Goal: Task Accomplishment & Management: Manage account settings

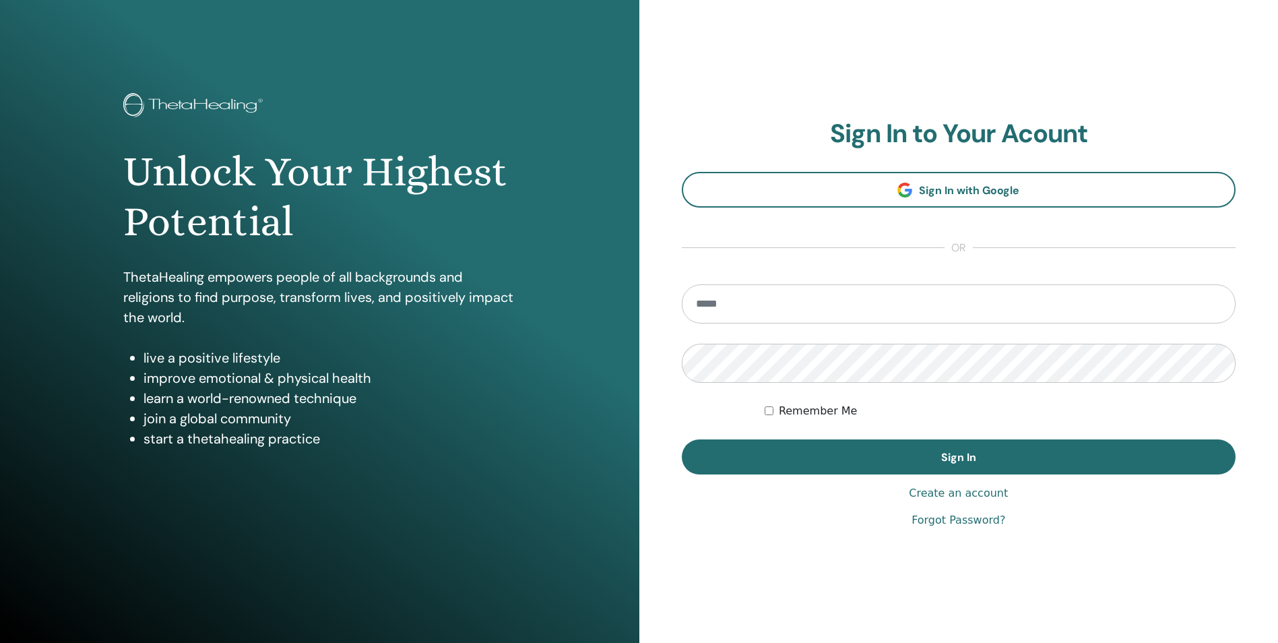
click at [816, 301] on input "email" at bounding box center [959, 303] width 555 height 39
type input "**********"
click at [682, 439] on button "Sign In" at bounding box center [959, 456] width 555 height 35
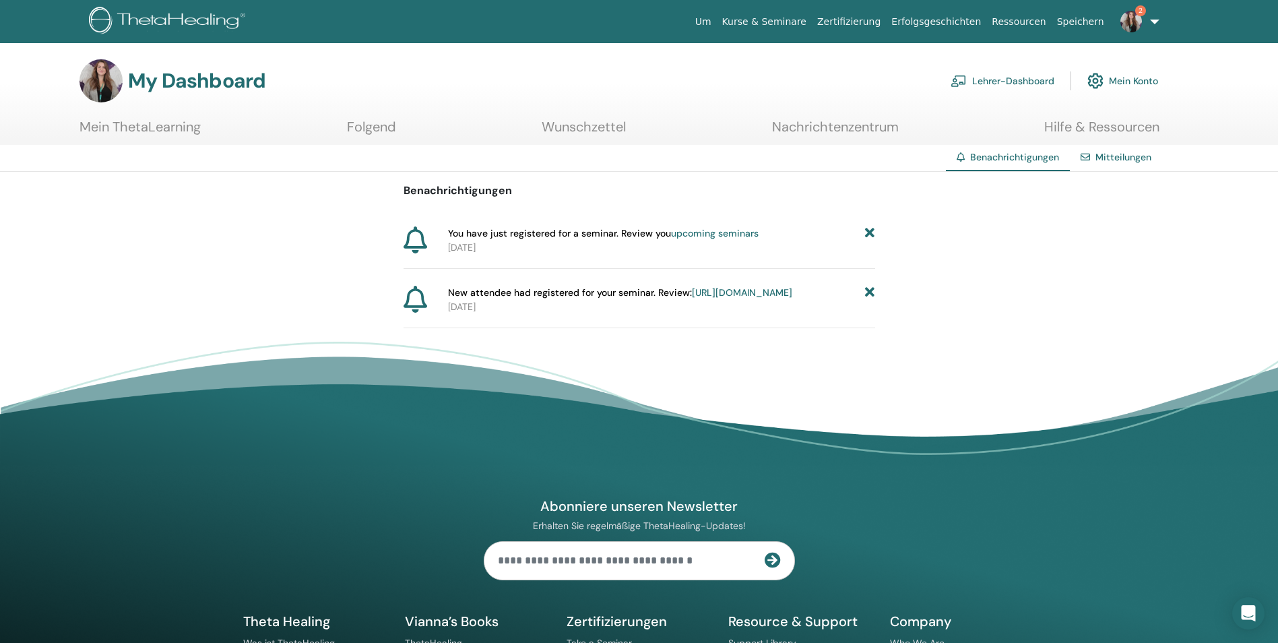
click at [732, 299] on link "[URL][DOMAIN_NAME]" at bounding box center [742, 292] width 100 height 12
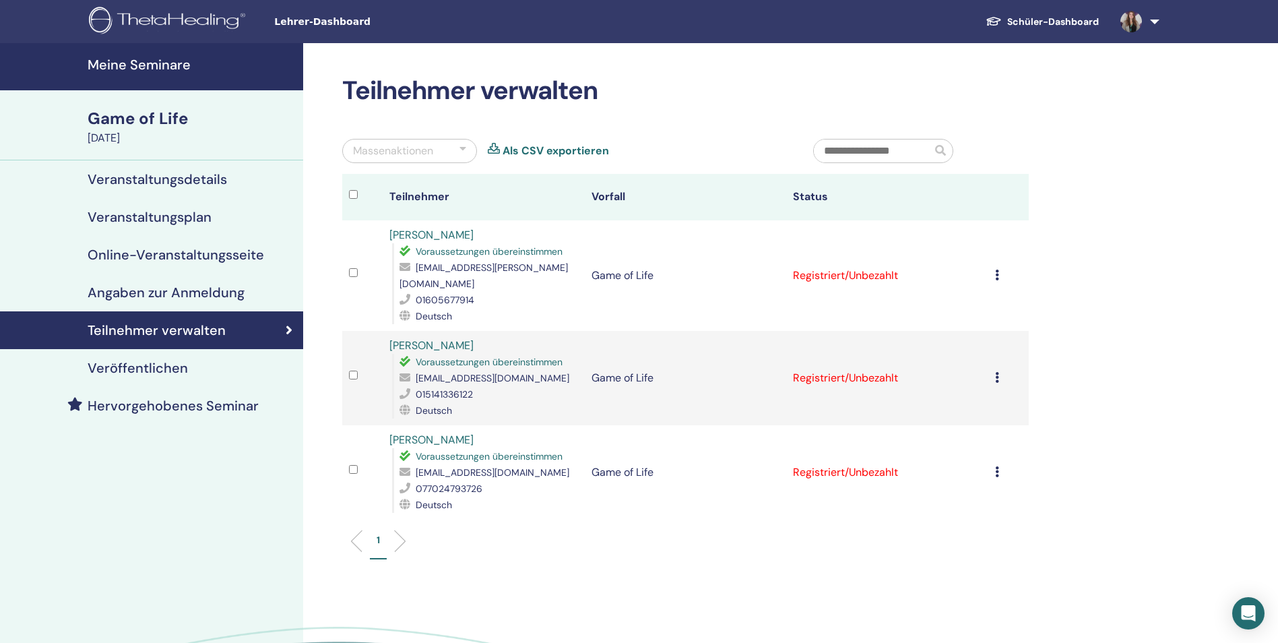
click at [994, 274] on td "Registrierung stornieren Keine automatische Zertifizierung durchführen Als beza…" at bounding box center [1009, 275] width 40 height 111
click at [998, 274] on icon at bounding box center [997, 275] width 4 height 11
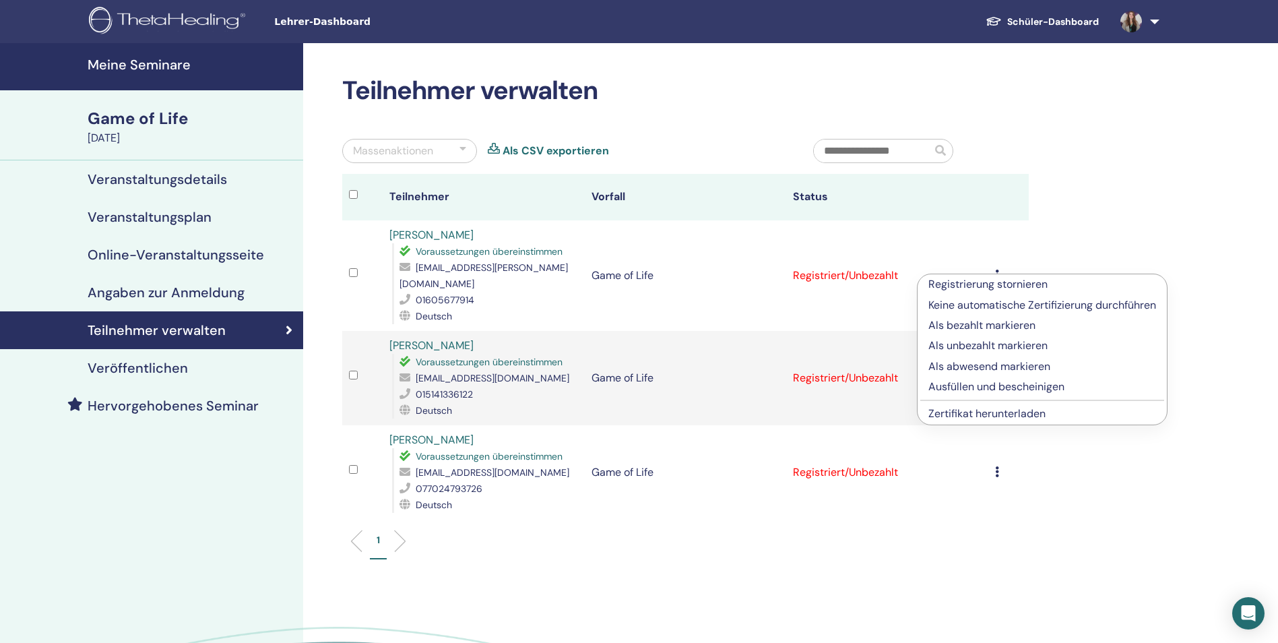
click at [1010, 323] on p "Als bezahlt markieren" at bounding box center [1043, 325] width 228 height 16
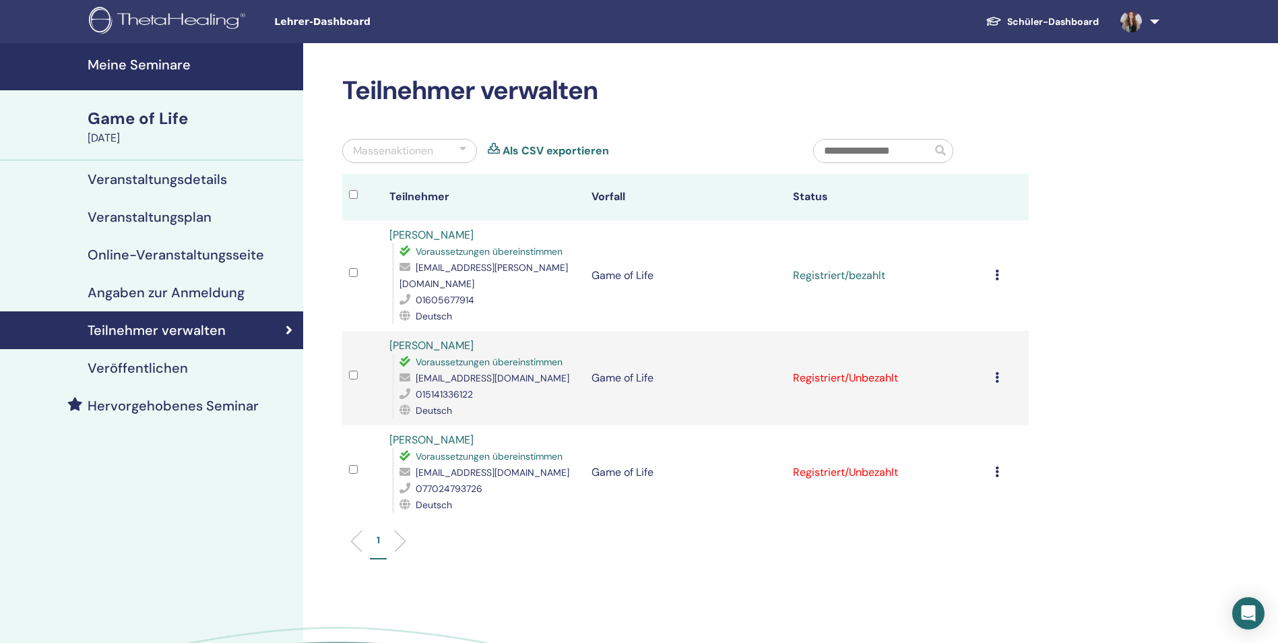
click at [997, 372] on icon at bounding box center [997, 377] width 4 height 11
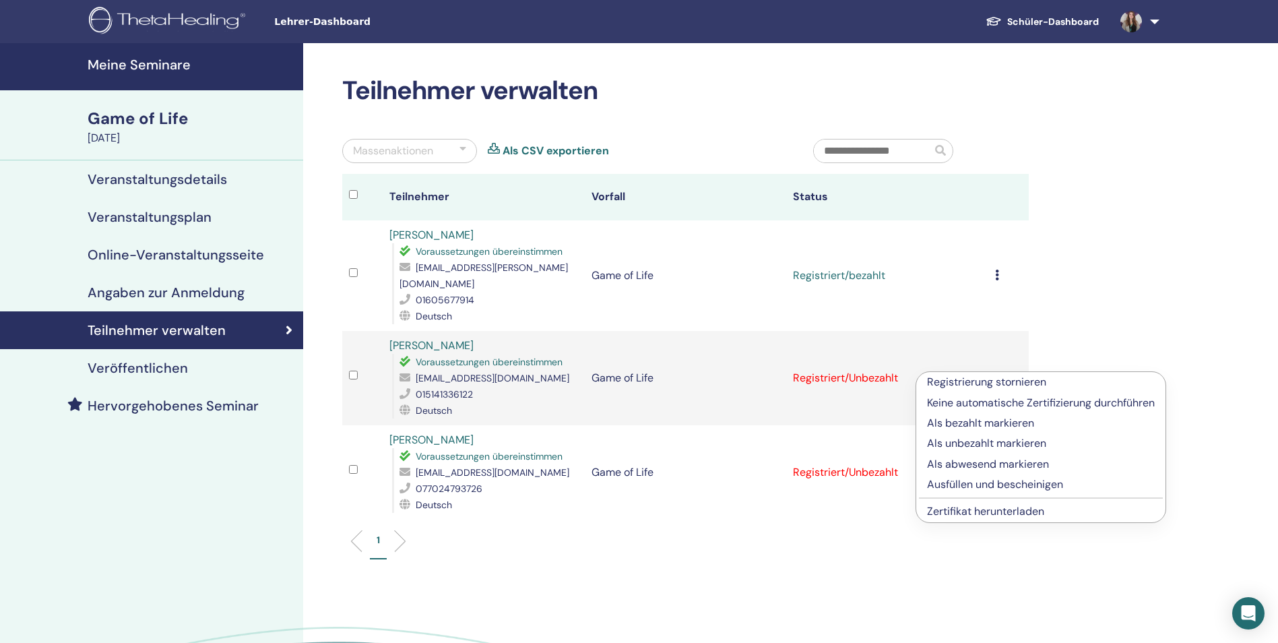
click at [1006, 424] on p "Als bezahlt markieren" at bounding box center [1041, 423] width 228 height 16
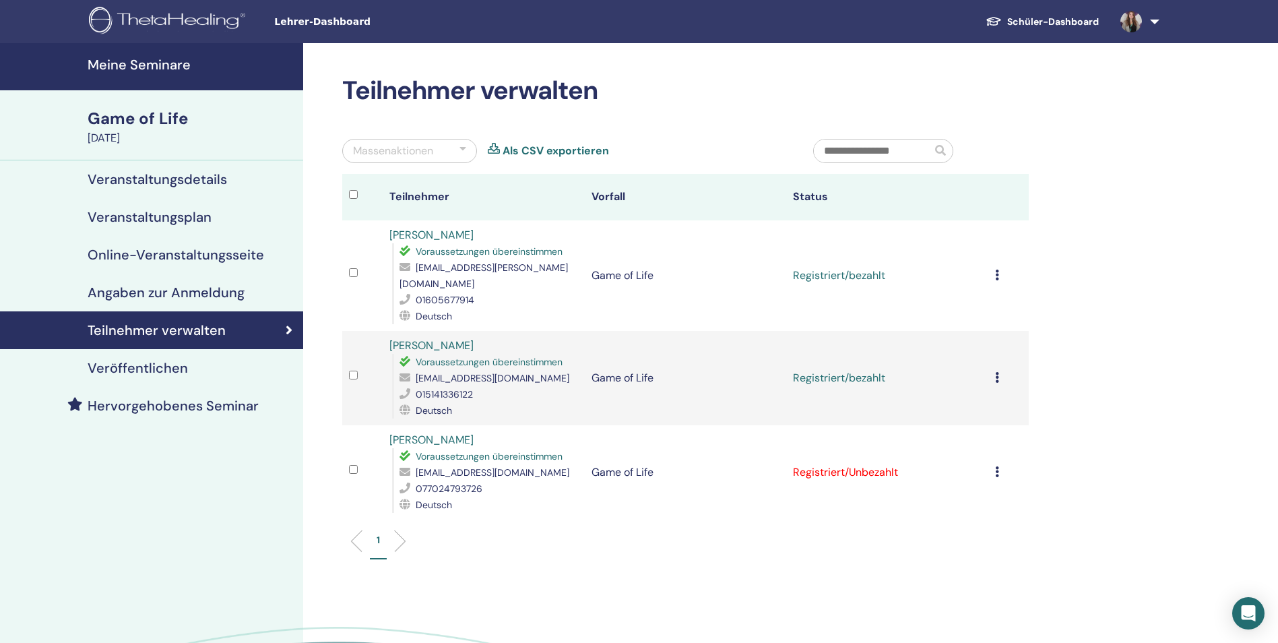
click at [1159, 17] on link at bounding box center [1137, 21] width 55 height 43
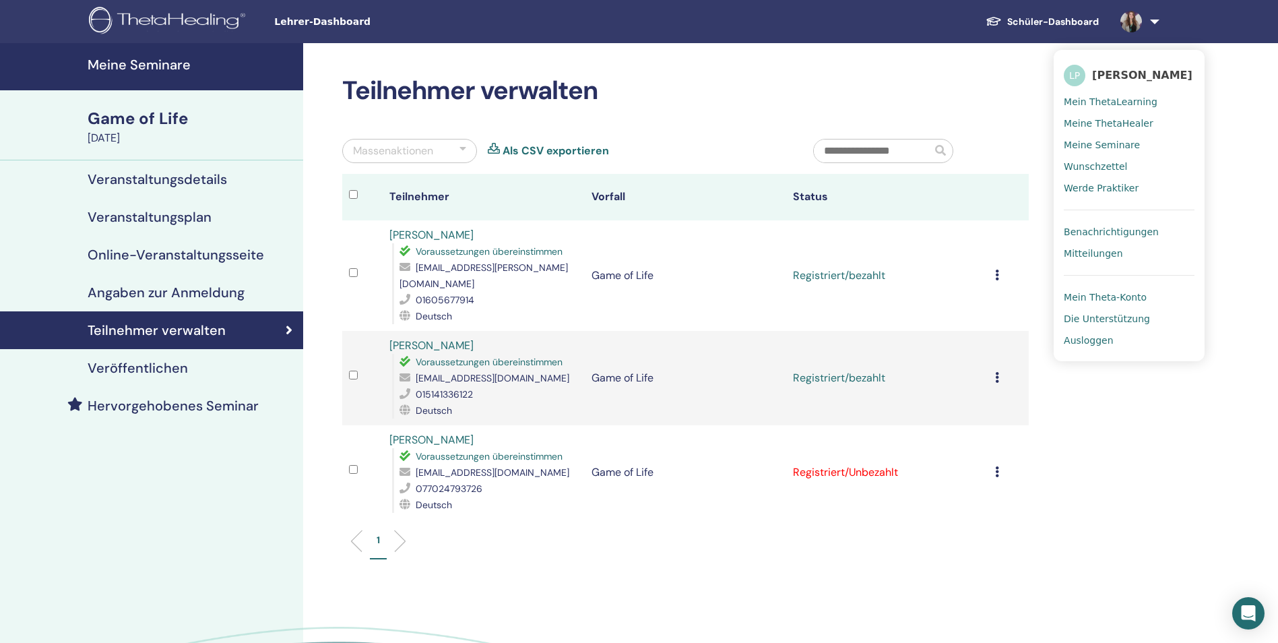
click at [1136, 226] on span "Benachrichtigungen" at bounding box center [1111, 232] width 95 height 12
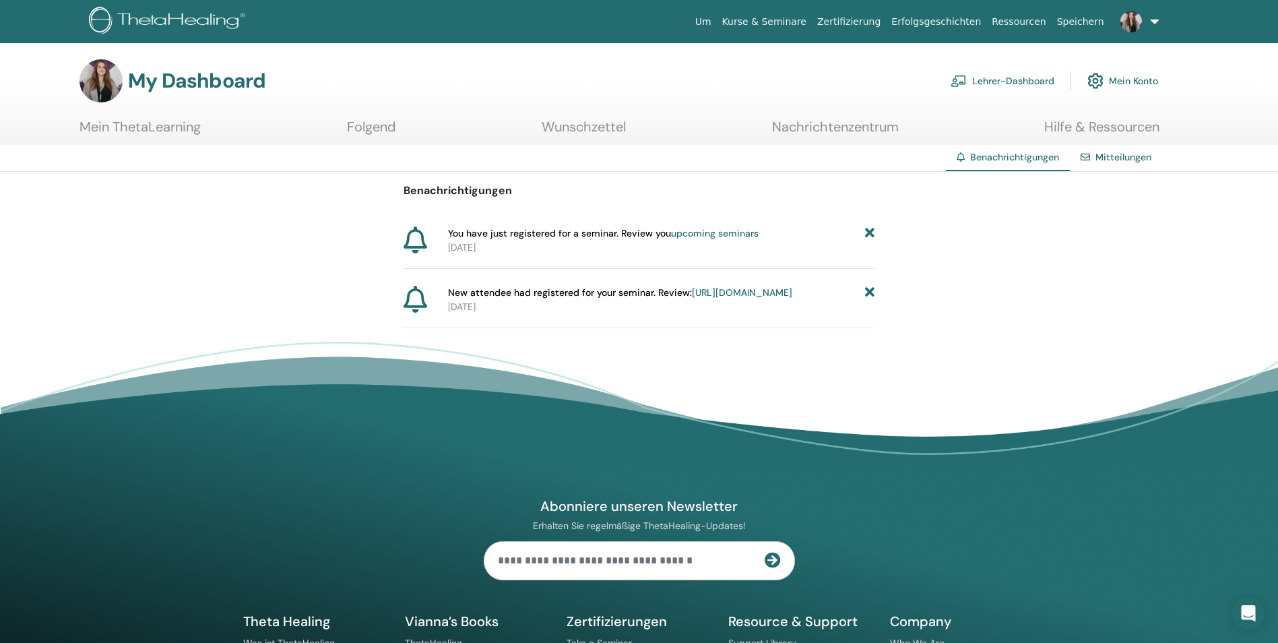
click at [739, 232] on link "upcoming seminars" at bounding box center [715, 233] width 88 height 12
